Goal: Task Accomplishment & Management: Use online tool/utility

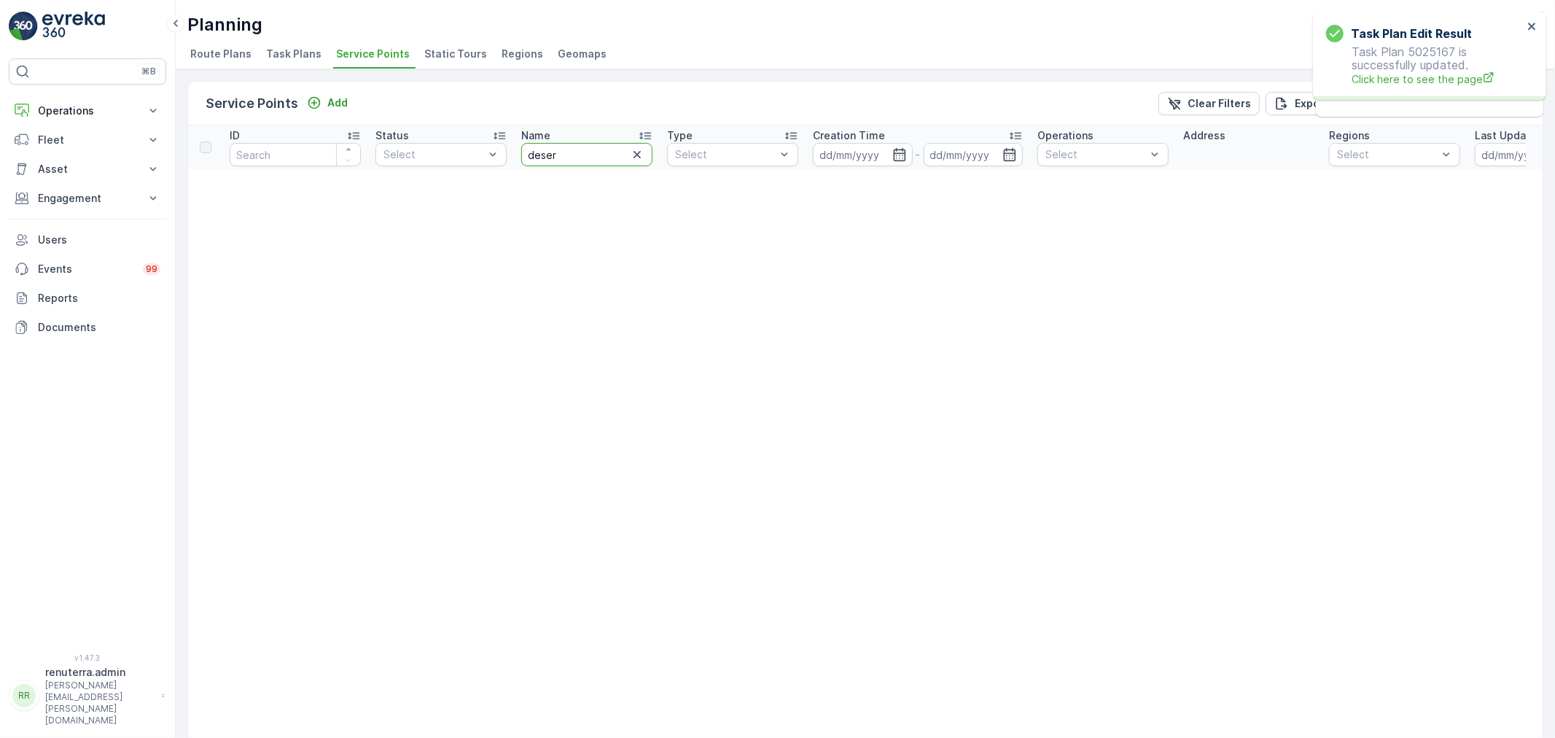
type input "desert"
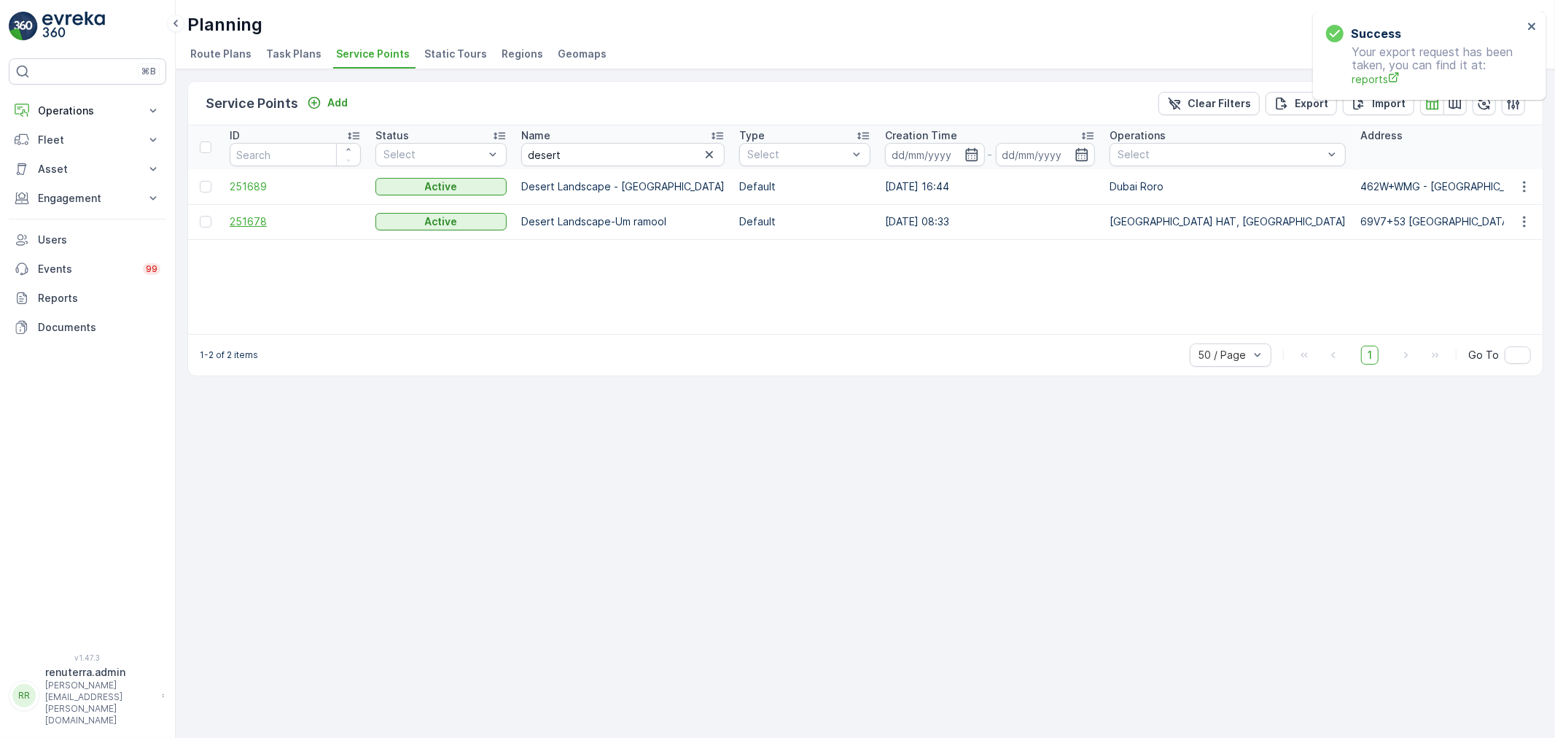
click at [246, 219] on span "251678" at bounding box center [295, 221] width 131 height 15
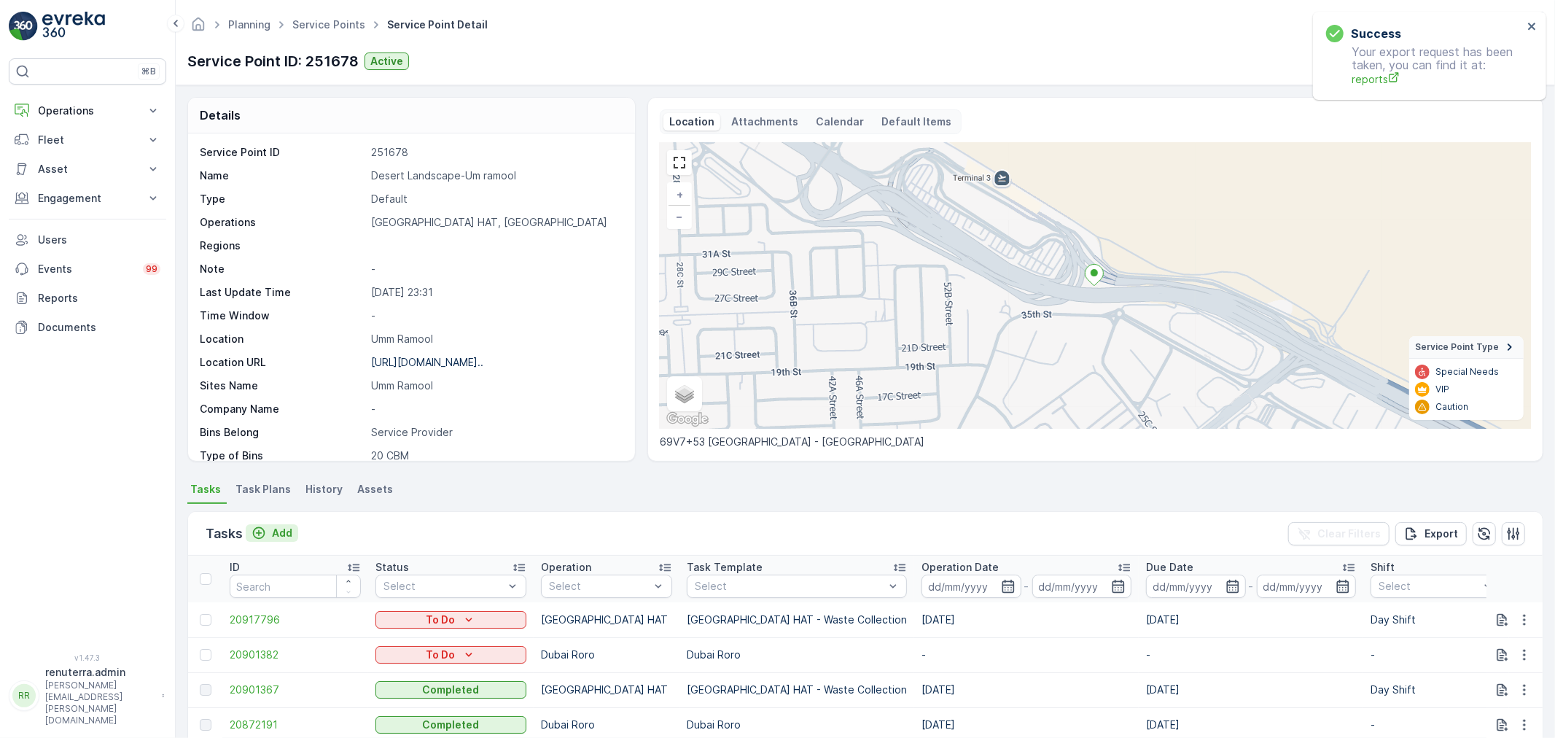
click at [281, 526] on p "Add" at bounding box center [282, 533] width 20 height 15
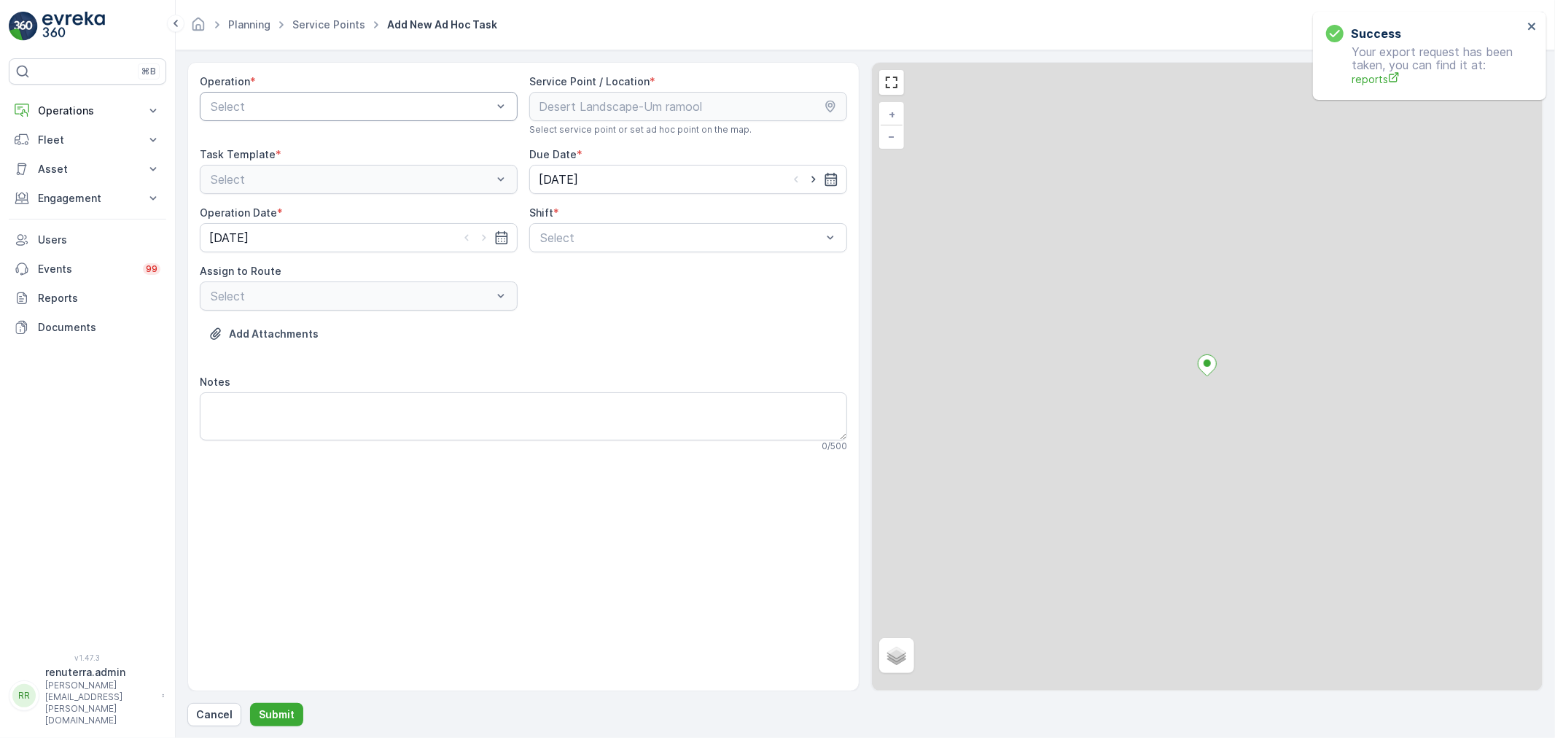
click at [364, 111] on div at bounding box center [351, 106] width 284 height 13
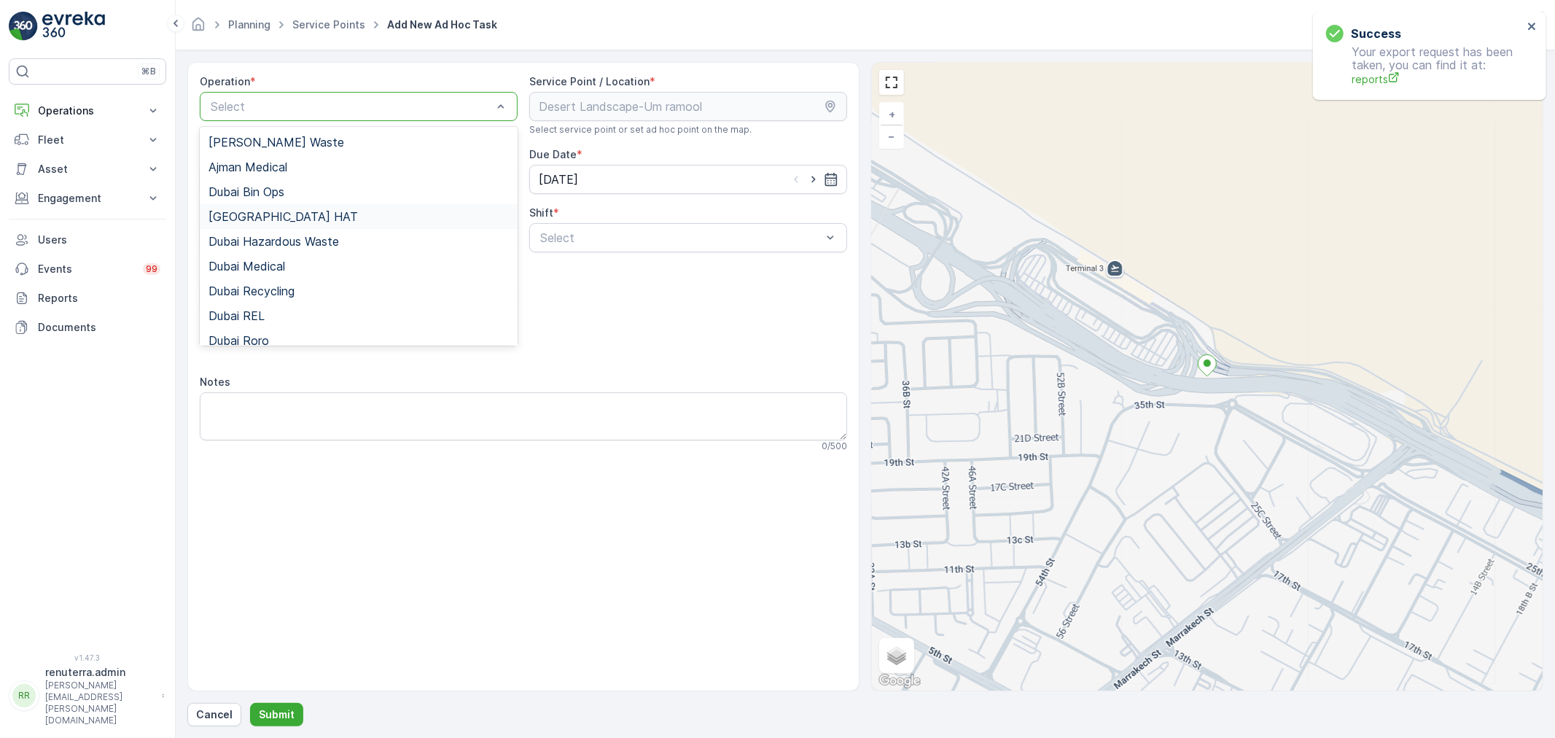
drag, startPoint x: 285, startPoint y: 219, endPoint x: 294, endPoint y: 217, distance: 9.2
click at [285, 219] on div "[GEOGRAPHIC_DATA] HAT" at bounding box center [358, 216] width 300 height 13
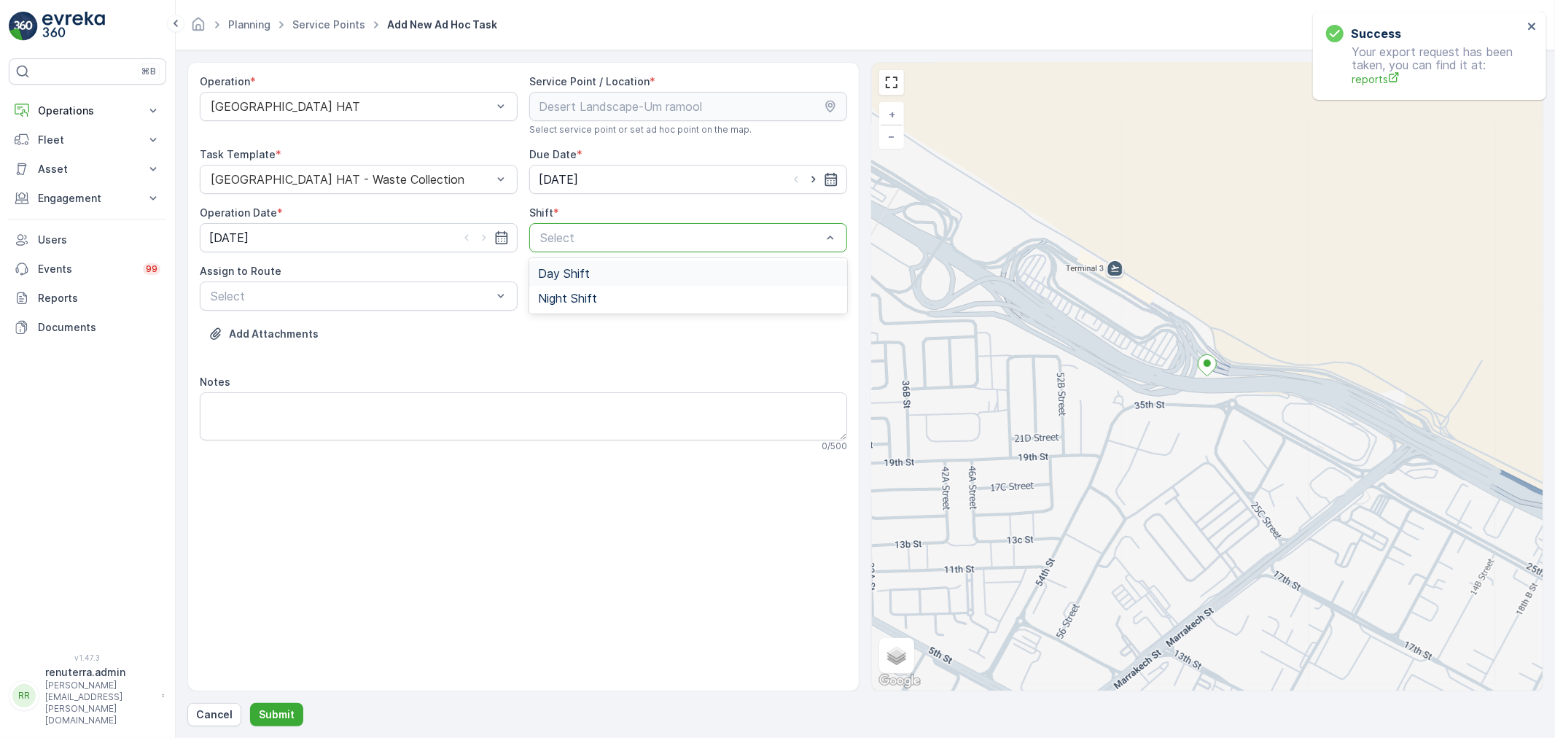
click at [697, 249] on div "Select" at bounding box center [688, 237] width 318 height 29
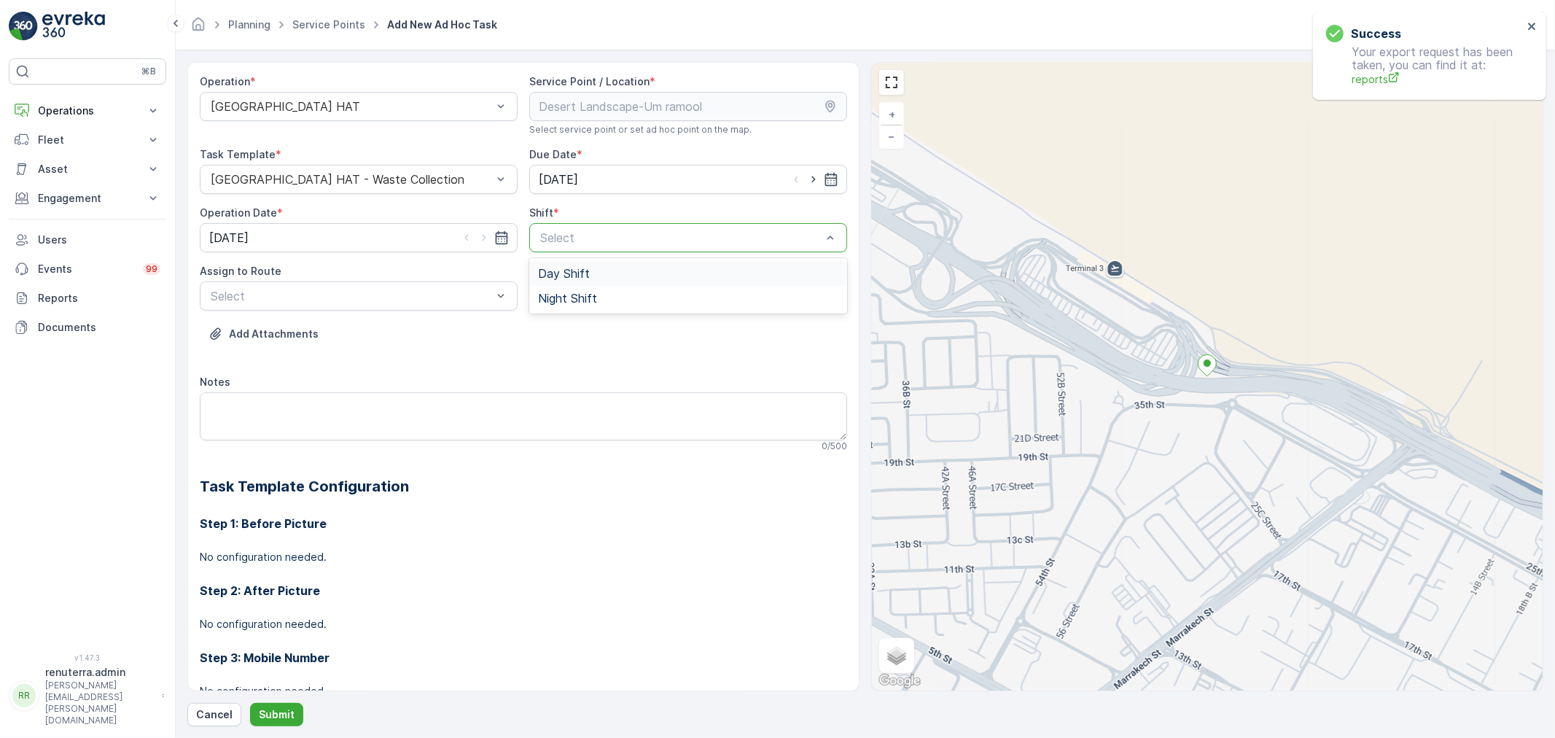
click at [554, 273] on span "Day Shift" at bounding box center [564, 273] width 52 height 13
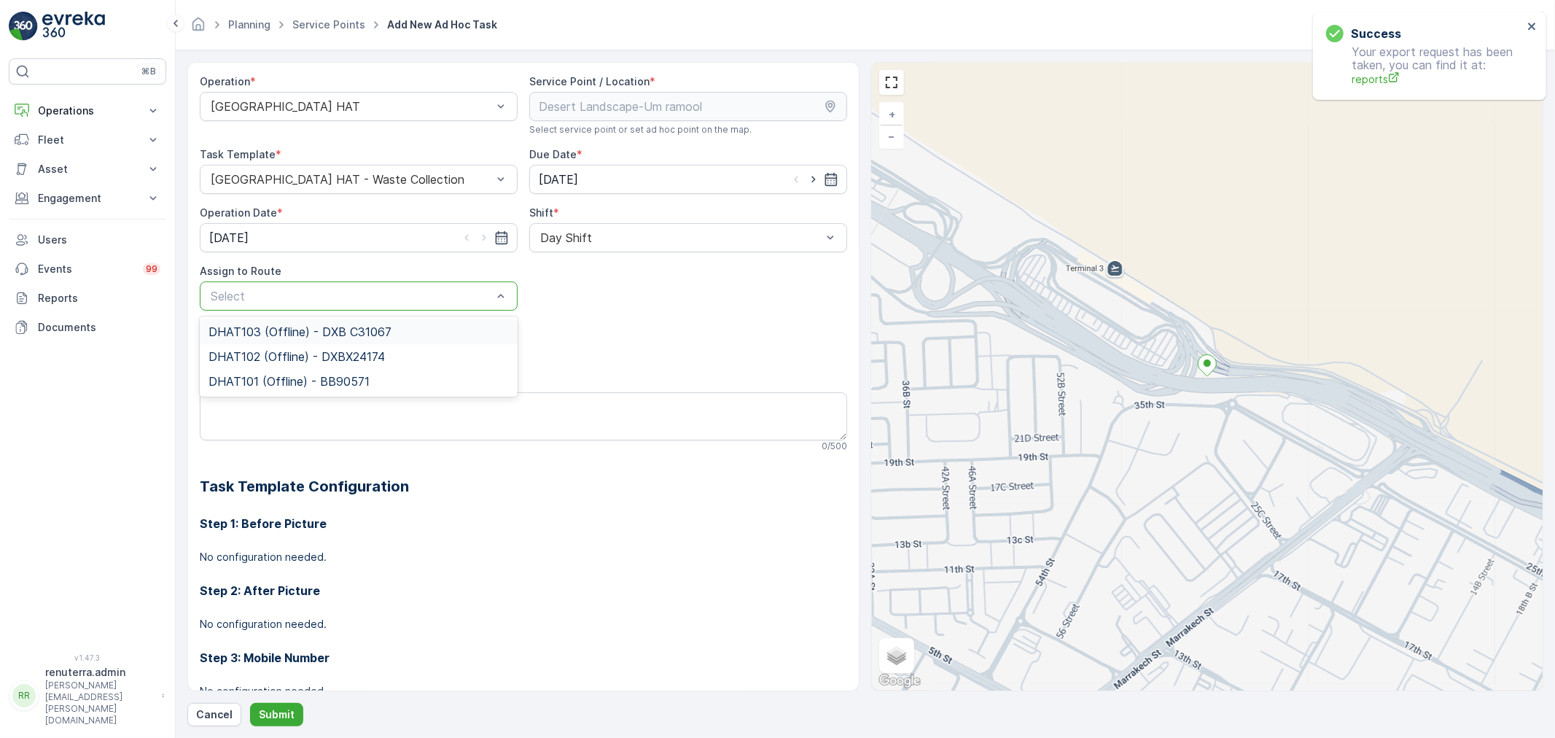
click at [275, 330] on span "DHAT103 (Offline) - DXB C31067" at bounding box center [299, 331] width 183 height 13
click at [268, 718] on p "Submit" at bounding box center [277, 714] width 36 height 15
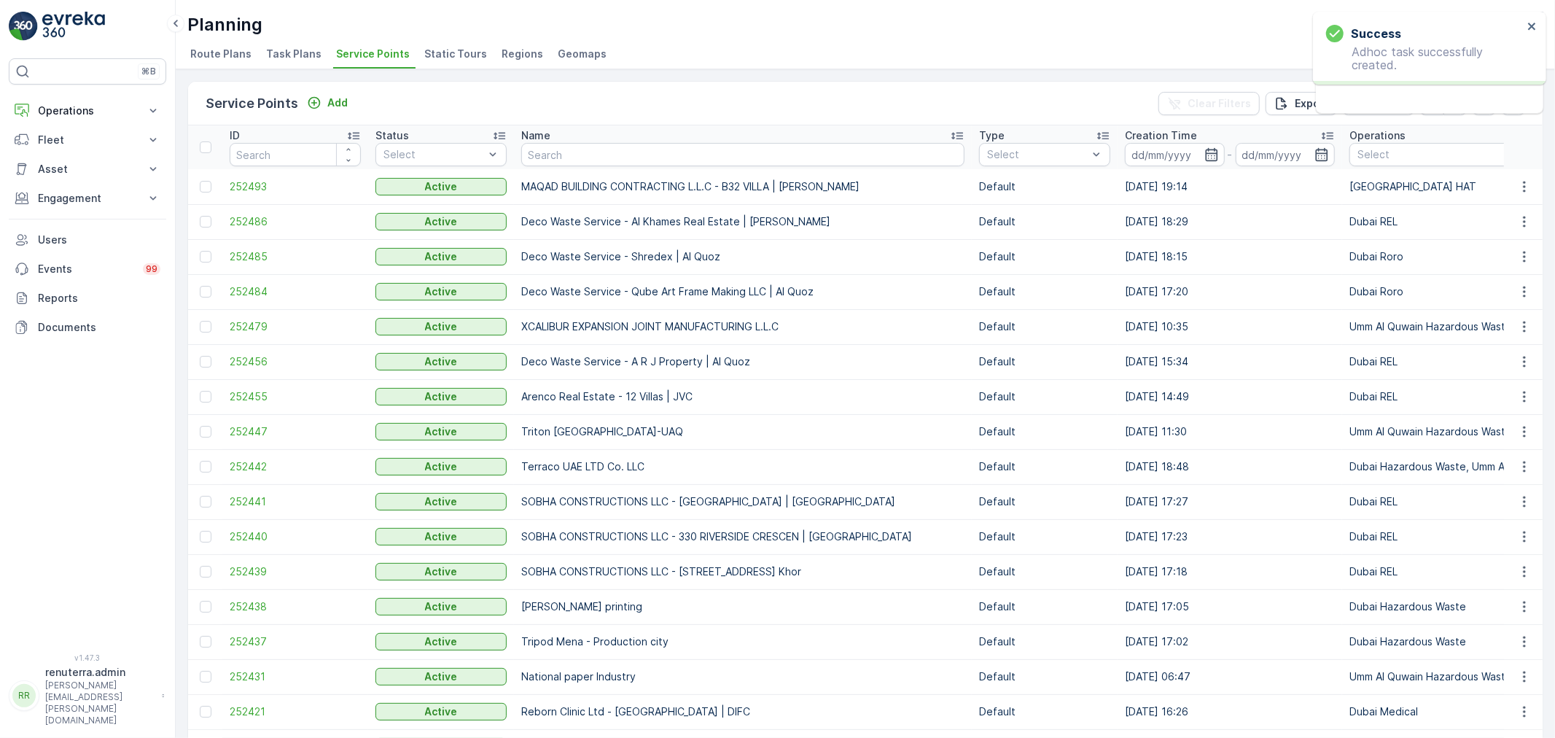
click at [627, 149] on input "text" at bounding box center [742, 154] width 443 height 23
type input "mubarik"
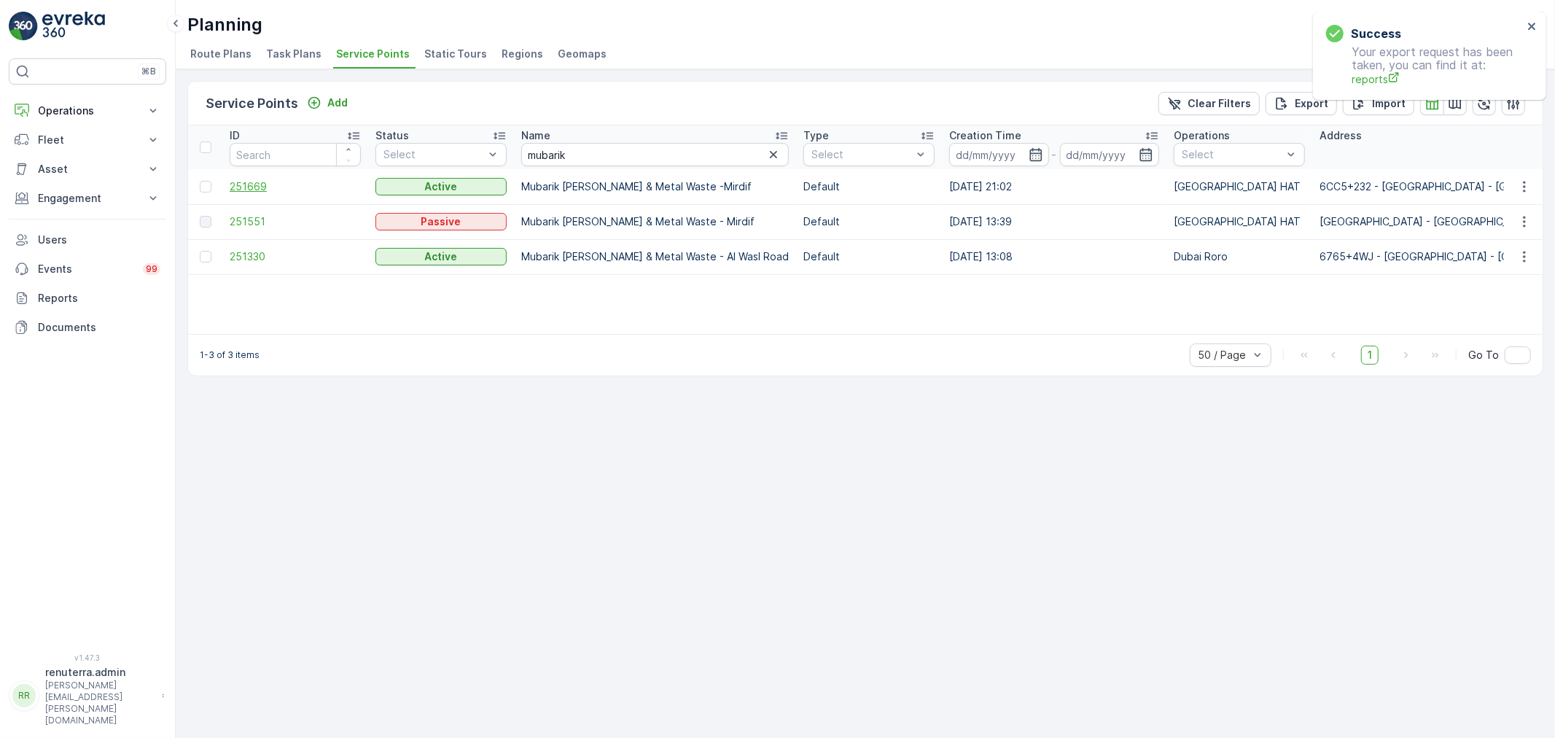
click at [256, 186] on span "251669" at bounding box center [295, 186] width 131 height 15
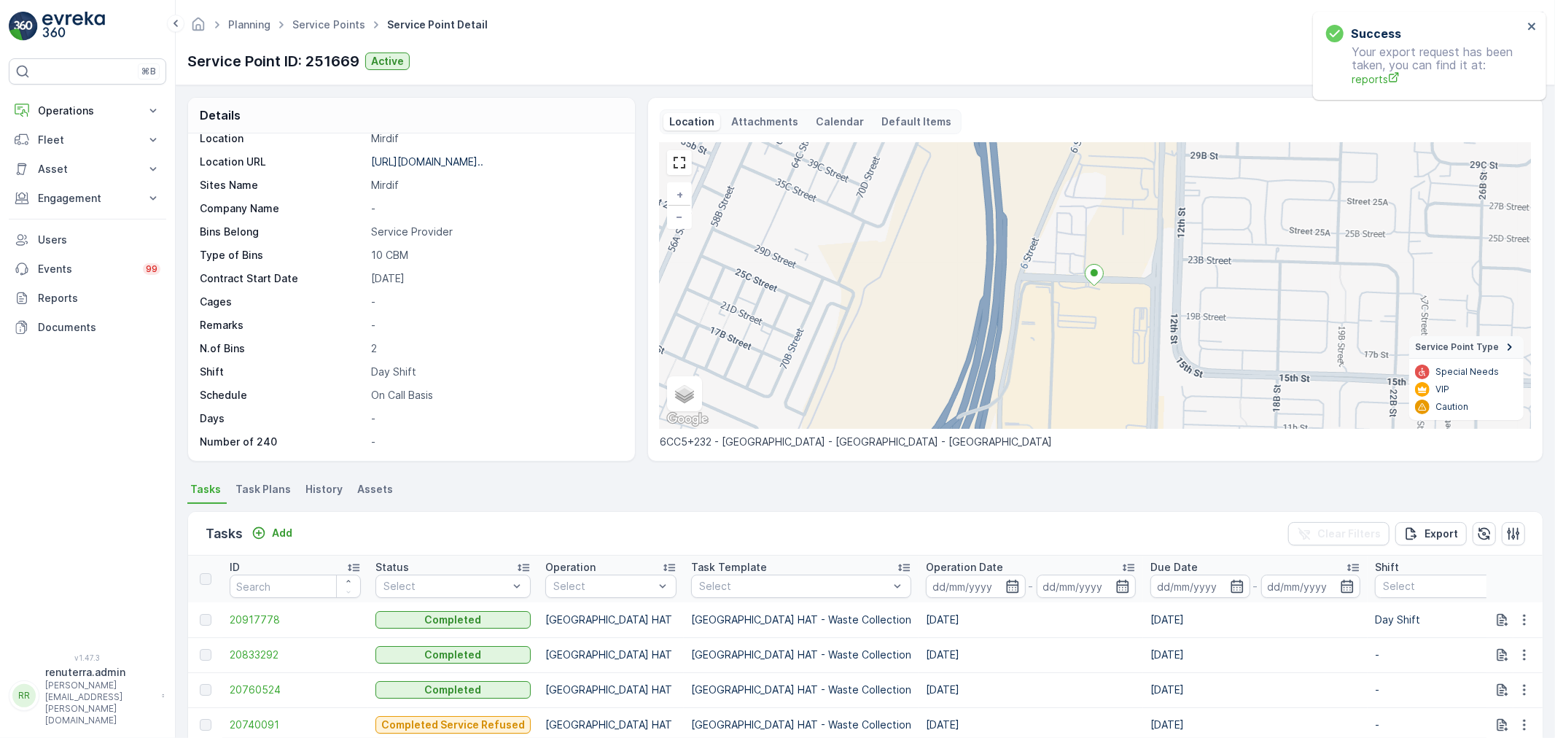
scroll to position [81, 0]
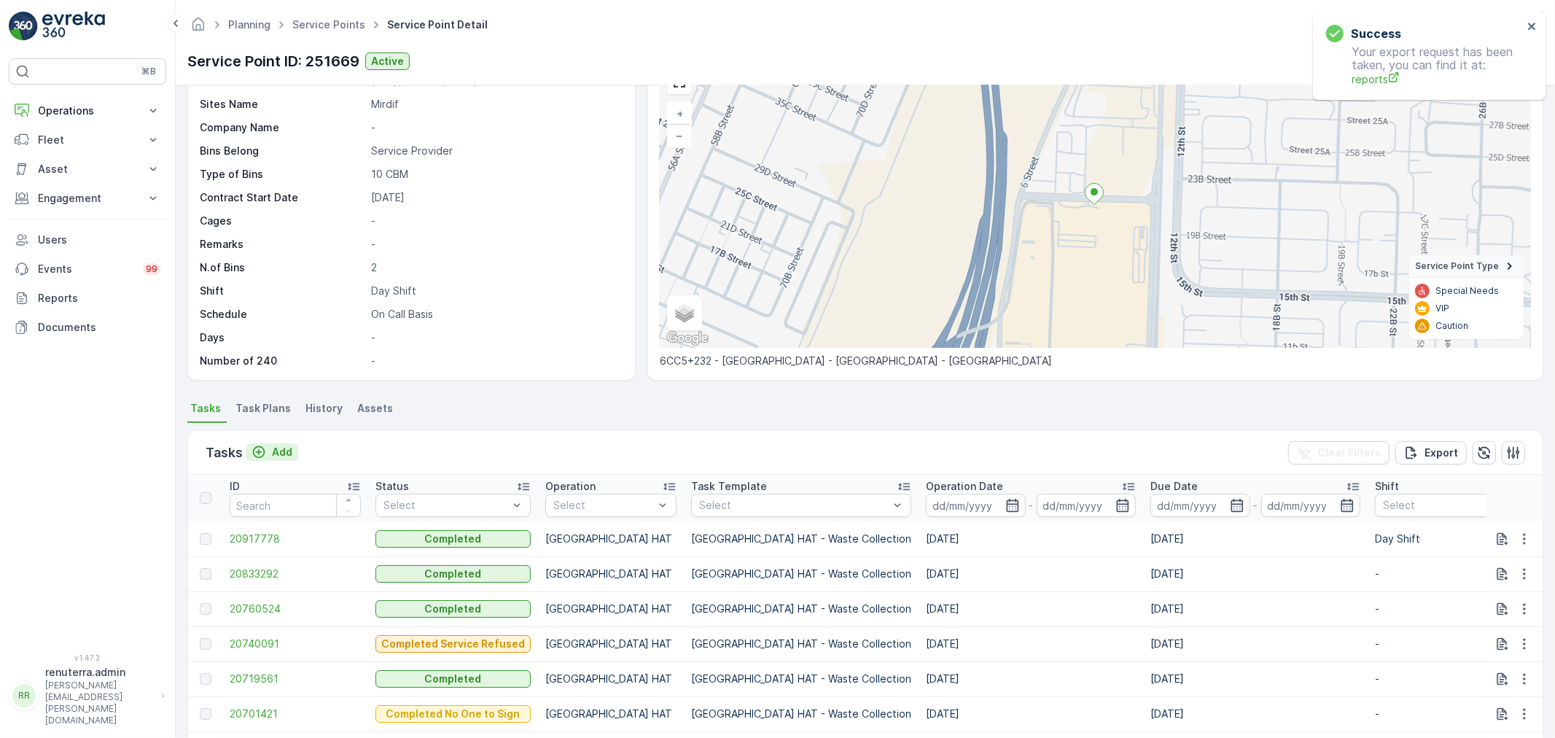
click at [274, 449] on p "Add" at bounding box center [282, 452] width 20 height 15
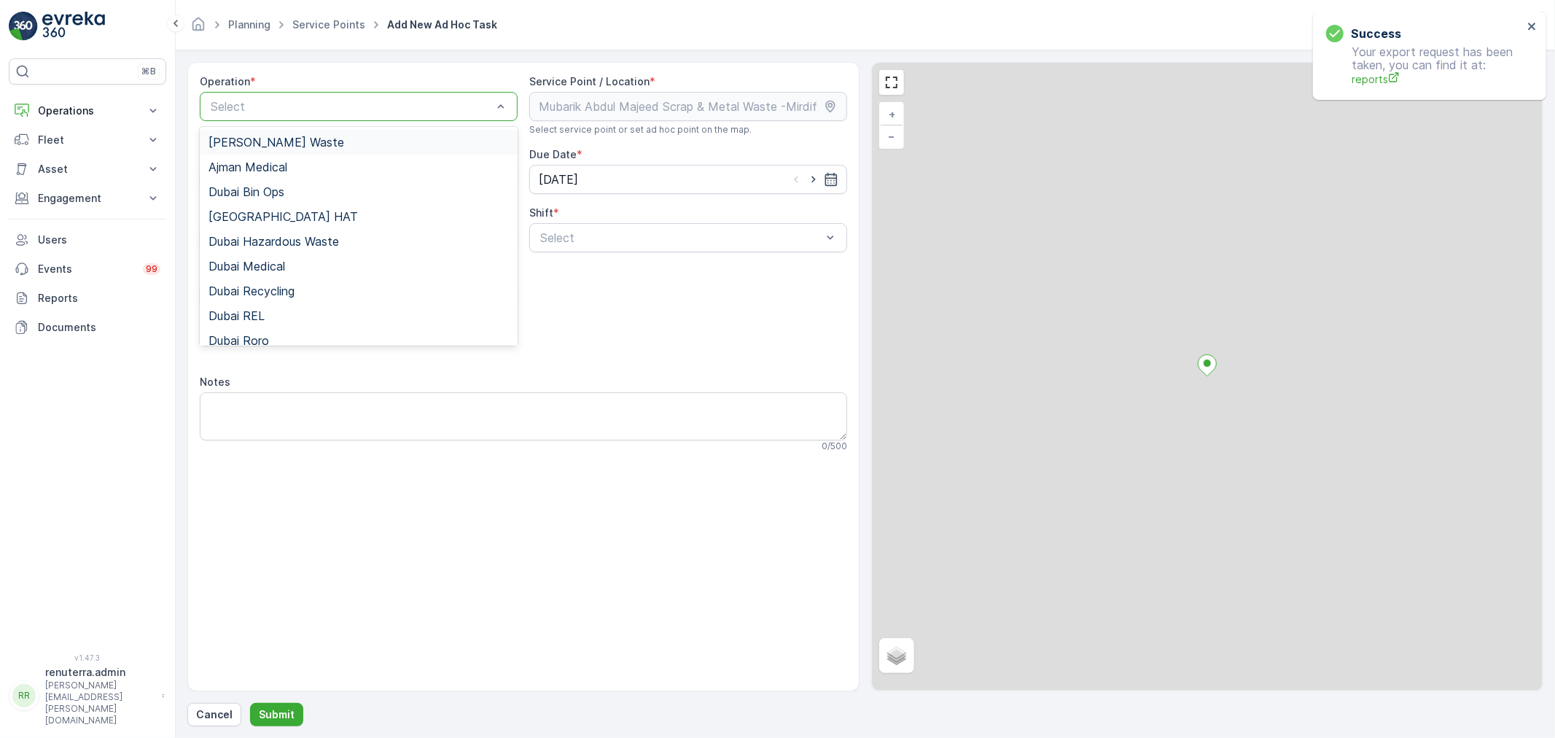
click at [331, 101] on div at bounding box center [351, 106] width 284 height 13
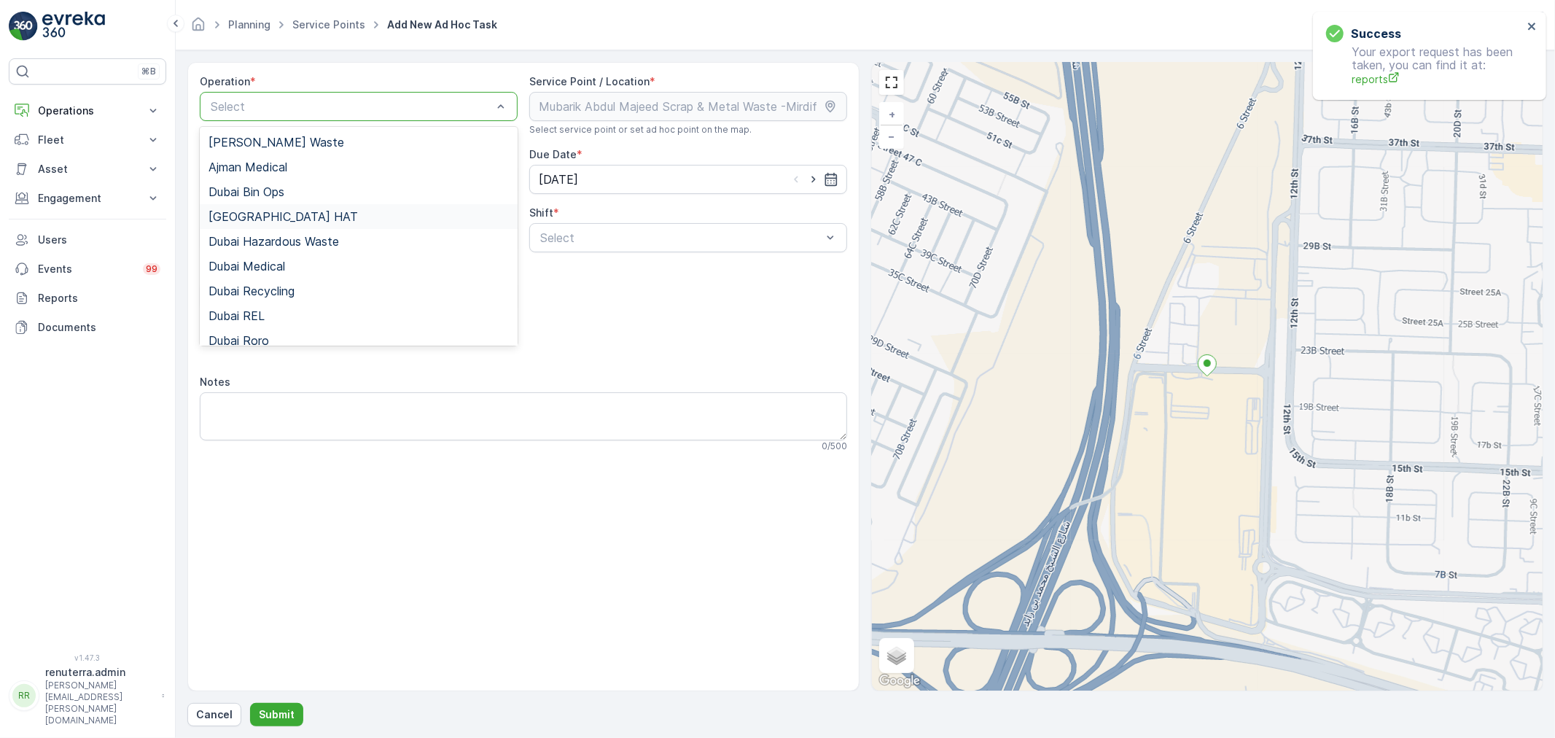
click at [243, 217] on span "[GEOGRAPHIC_DATA] HAT" at bounding box center [282, 216] width 149 height 13
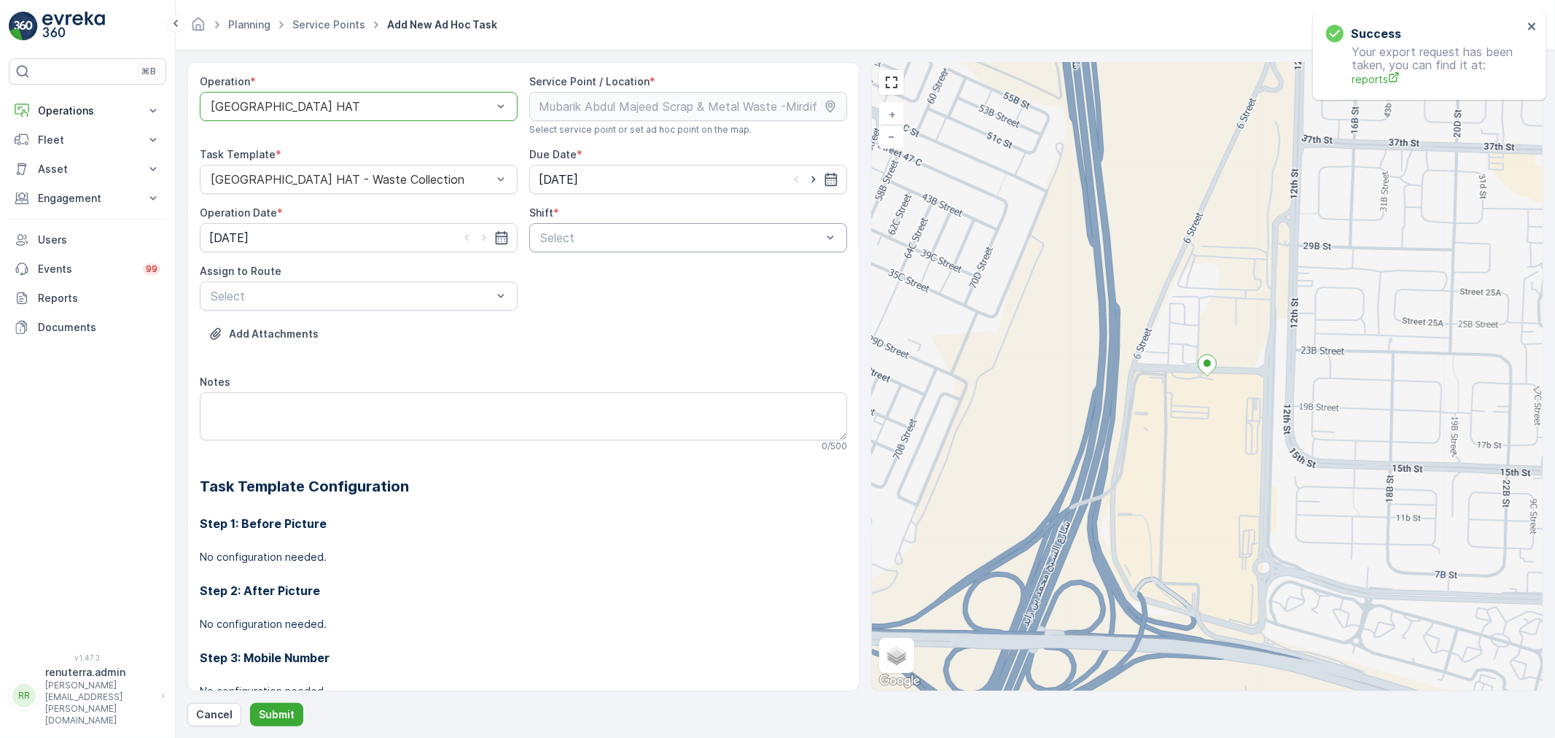
click at [672, 231] on div at bounding box center [681, 237] width 284 height 13
click at [547, 267] on span "Day Shift" at bounding box center [564, 273] width 52 height 13
click at [351, 300] on div at bounding box center [351, 295] width 284 height 13
click at [261, 331] on span "DHAT103 (Offline) - DXB C31067" at bounding box center [299, 331] width 183 height 13
click at [305, 427] on textarea "Notes" at bounding box center [523, 416] width 647 height 48
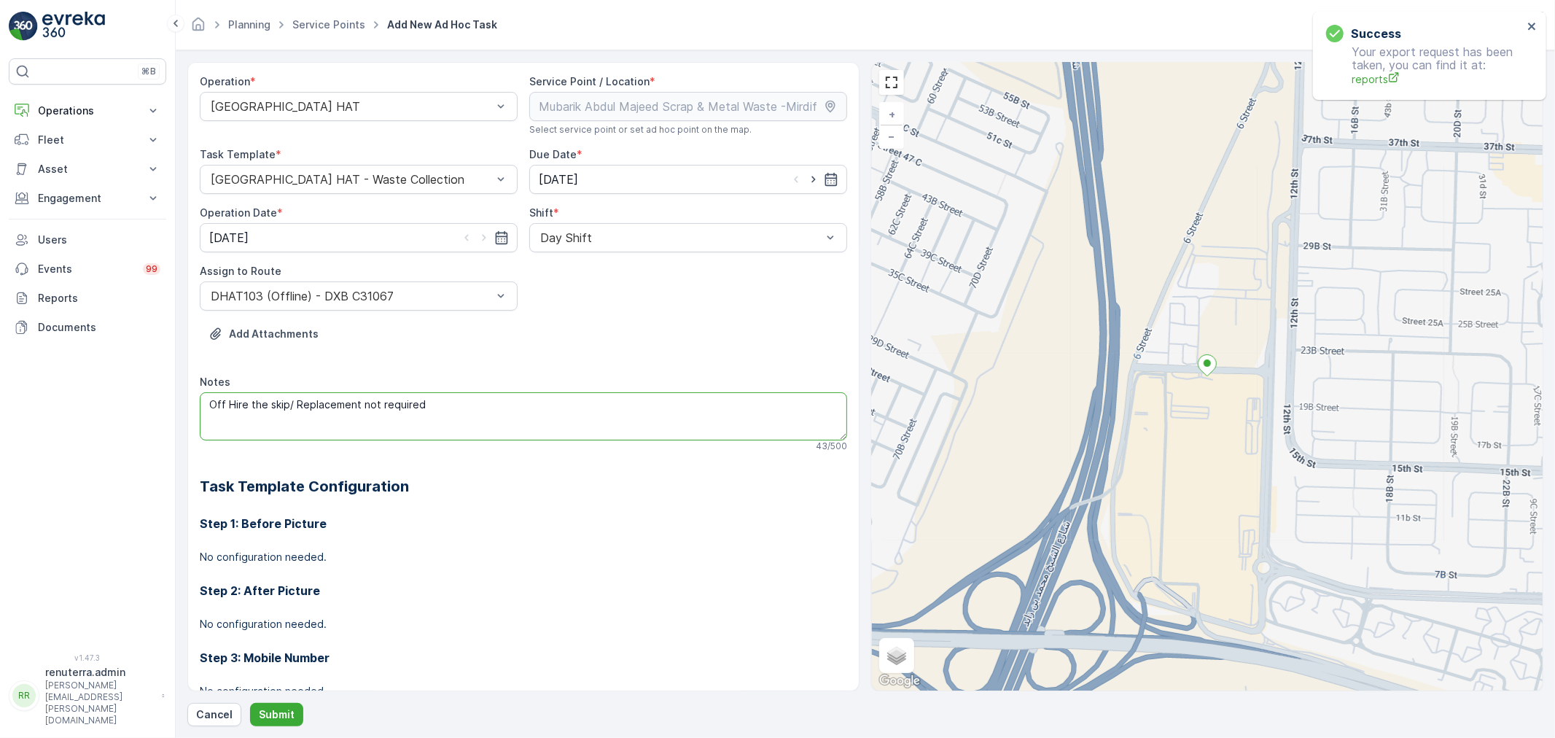
type textarea "Off Hire the skip/ Replacement not required"
drag, startPoint x: 299, startPoint y: 695, endPoint x: 257, endPoint y: 724, distance: 50.9
click at [280, 711] on div "Operation * [GEOGRAPHIC_DATA] HAT Service Point / Location * Select service poi…" at bounding box center [865, 394] width 1356 height 664
click at [275, 713] on p "Submit" at bounding box center [277, 714] width 36 height 15
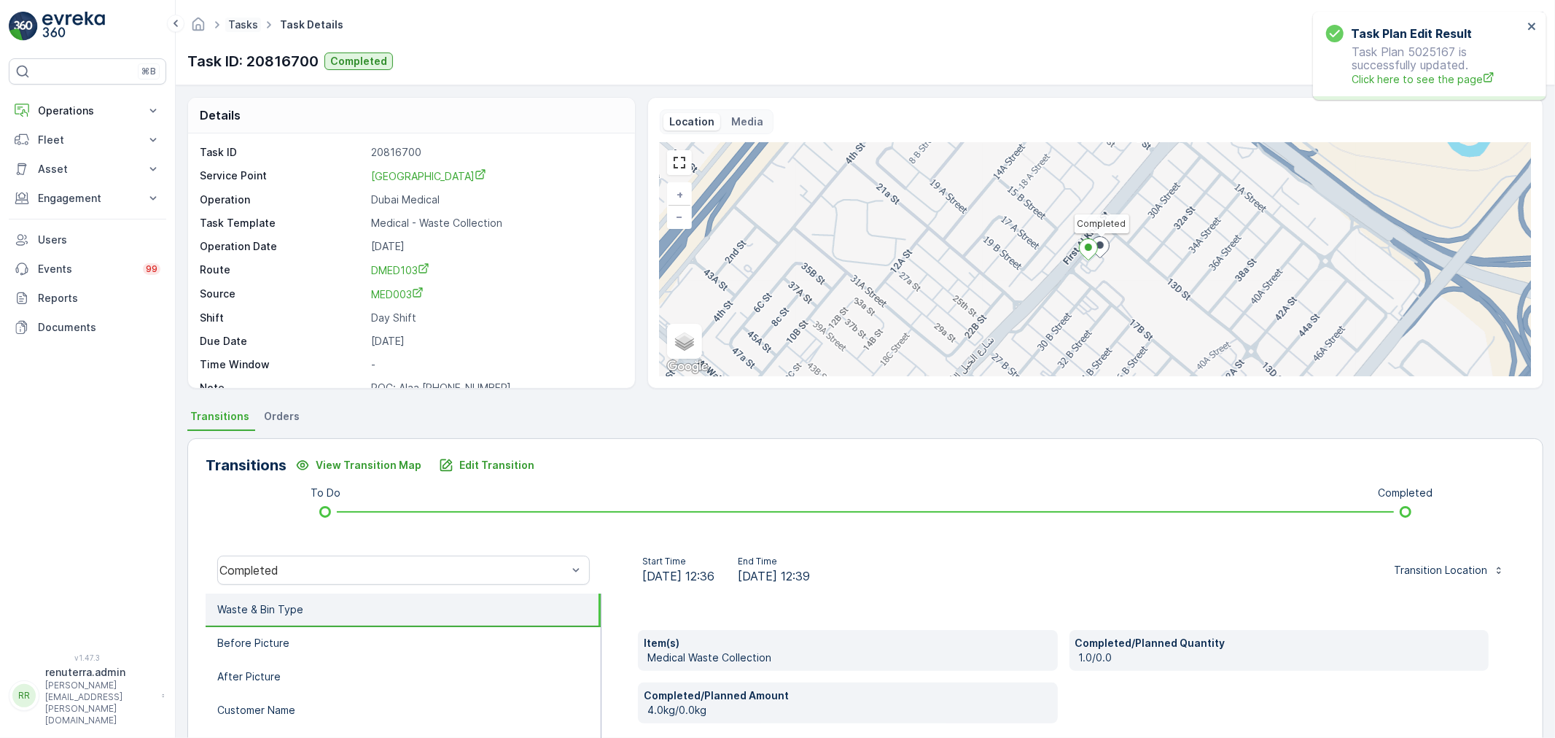
click at [256, 23] on link "Tasks" at bounding box center [243, 24] width 30 height 12
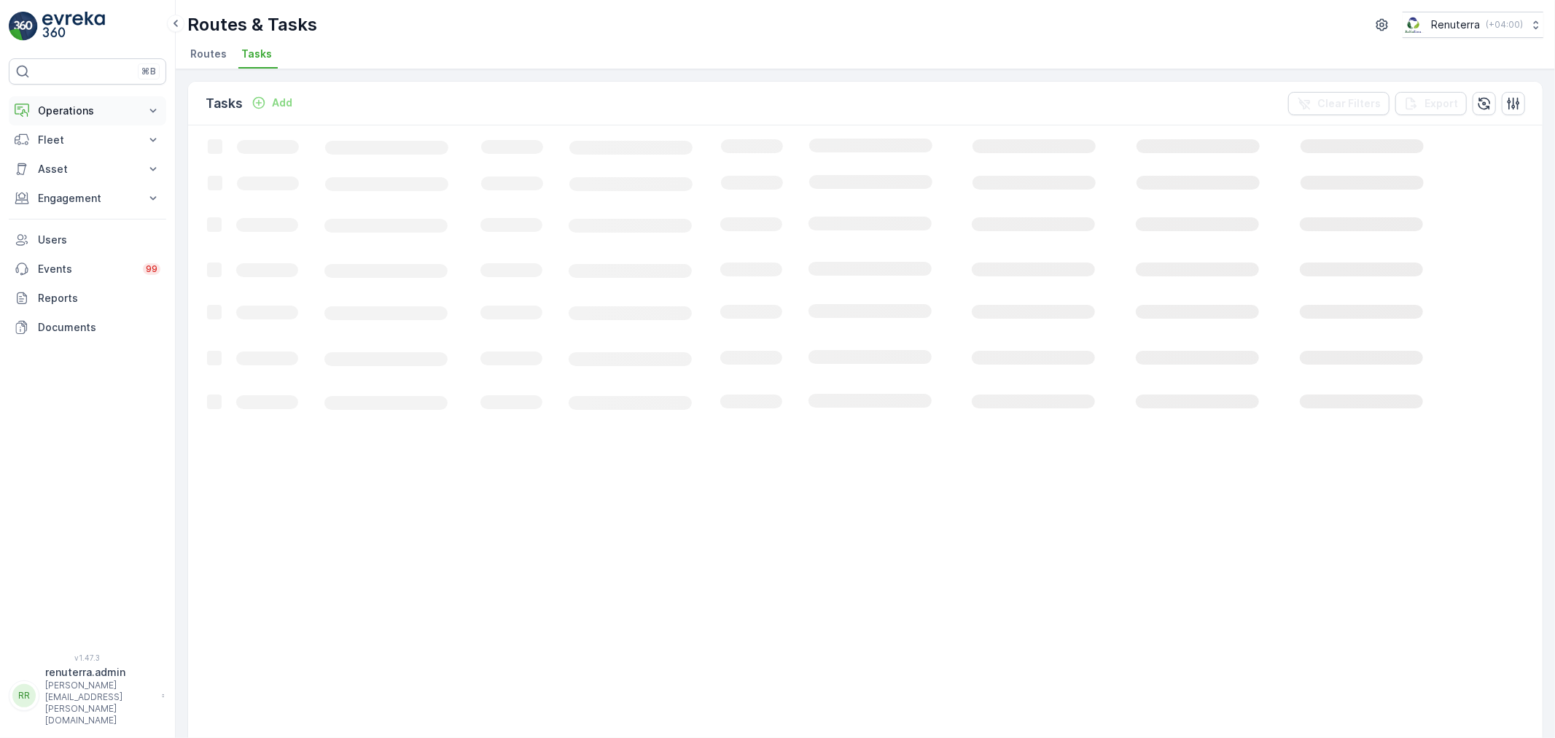
click at [87, 106] on p "Operations" at bounding box center [87, 111] width 99 height 15
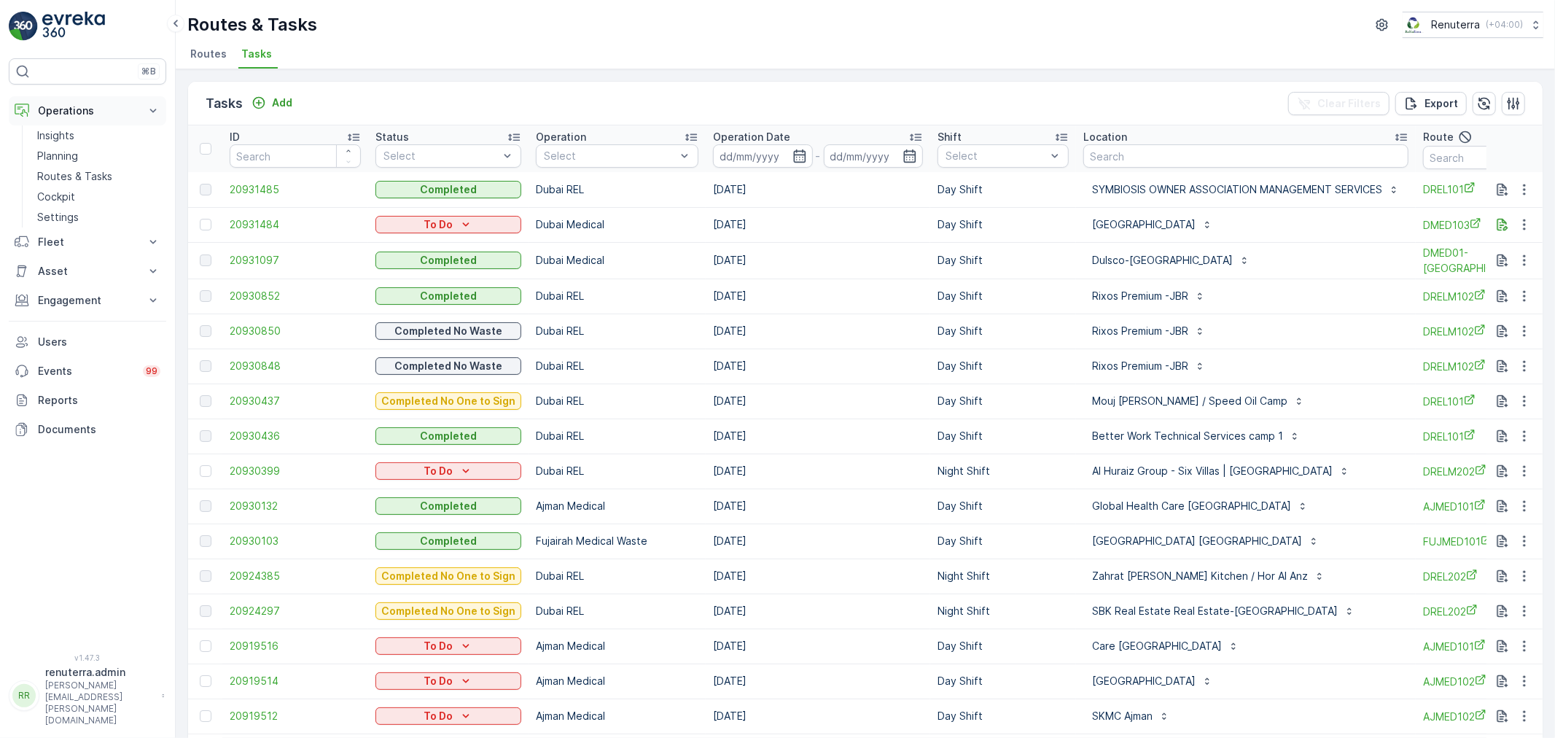
click at [71, 108] on p "Operations" at bounding box center [87, 111] width 99 height 15
